Goal: Navigation & Orientation: Find specific page/section

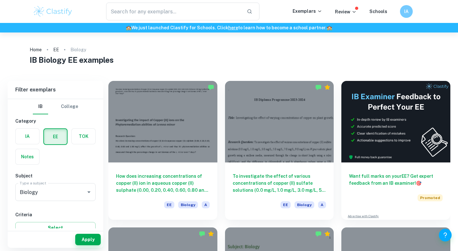
click at [60, 11] on img at bounding box center [53, 11] width 40 height 13
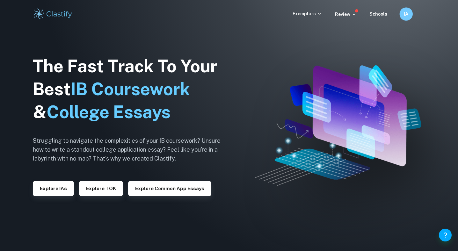
click at [411, 16] on div "IA" at bounding box center [405, 13] width 13 height 13
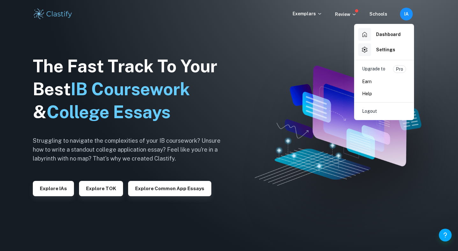
click at [307, 11] on div at bounding box center [229, 125] width 458 height 251
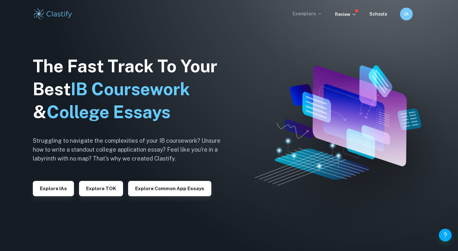
click at [312, 13] on p "Exemplars" at bounding box center [307, 13] width 30 height 7
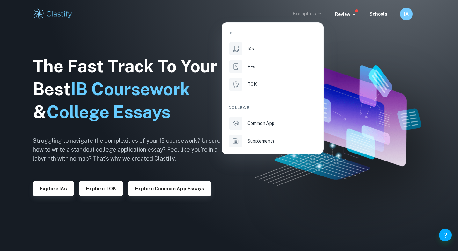
click at [404, 13] on div at bounding box center [229, 125] width 458 height 251
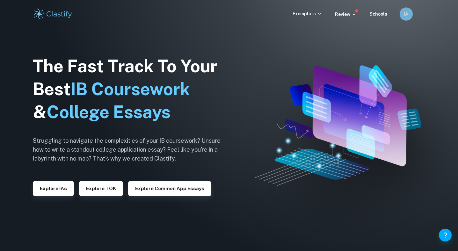
click at [404, 13] on h6 "IA" at bounding box center [406, 14] width 8 height 7
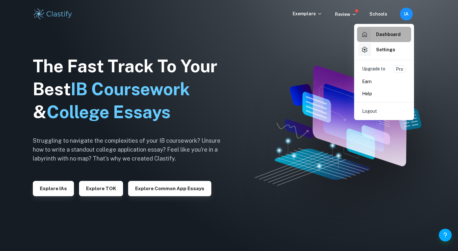
click at [395, 37] on h6 "Dashboard" at bounding box center [388, 34] width 25 height 7
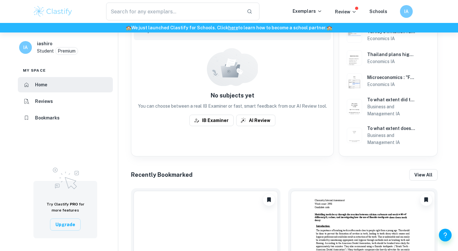
scroll to position [168, 0]
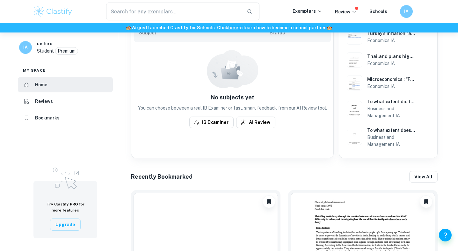
click at [73, 100] on li "Reviews" at bounding box center [65, 101] width 95 height 15
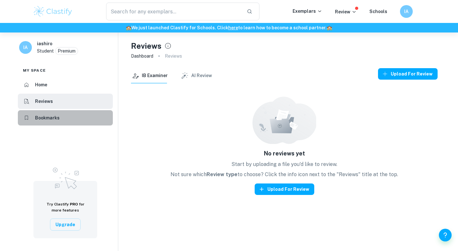
click at [69, 116] on li "Bookmarks" at bounding box center [65, 117] width 95 height 15
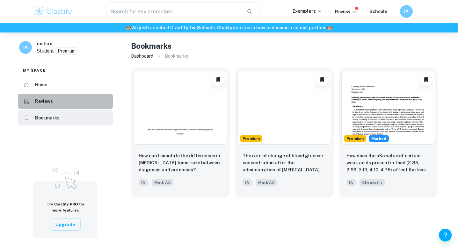
click at [74, 107] on li "Reviews" at bounding box center [65, 101] width 95 height 15
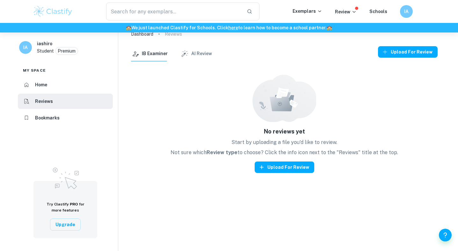
scroll to position [24, 0]
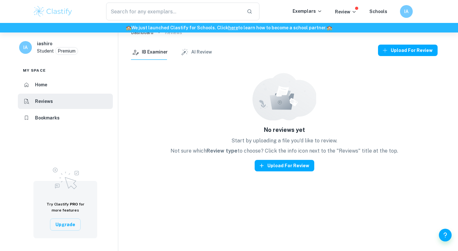
click at [58, 77] on li "Home" at bounding box center [65, 84] width 95 height 15
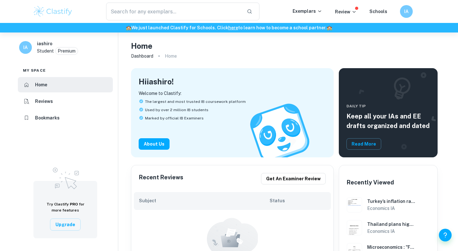
click at [68, 53] on p "Premium" at bounding box center [67, 50] width 18 height 7
click at [33, 48] on div "IA iashiro Student Premium" at bounding box center [65, 49] width 105 height 22
click at [25, 47] on h6 "IA" at bounding box center [25, 47] width 7 height 7
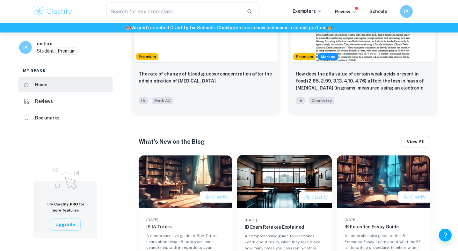
scroll to position [395, 0]
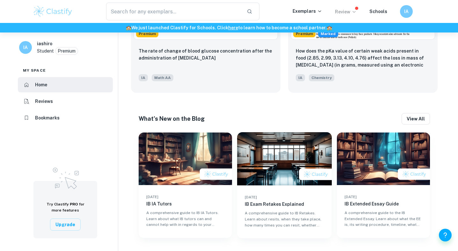
click at [353, 11] on icon at bounding box center [353, 11] width 5 height 5
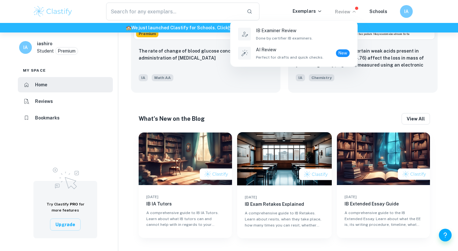
click at [369, 12] on div at bounding box center [229, 125] width 458 height 251
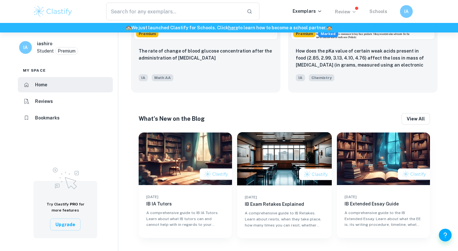
click at [378, 12] on link "Schools" at bounding box center [378, 11] width 18 height 5
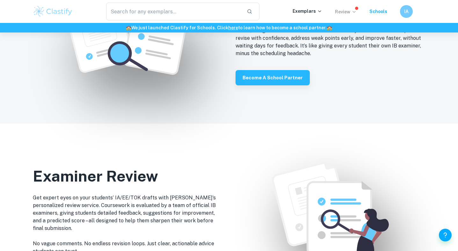
scroll to position [684, 0]
